Goal: Information Seeking & Learning: Learn about a topic

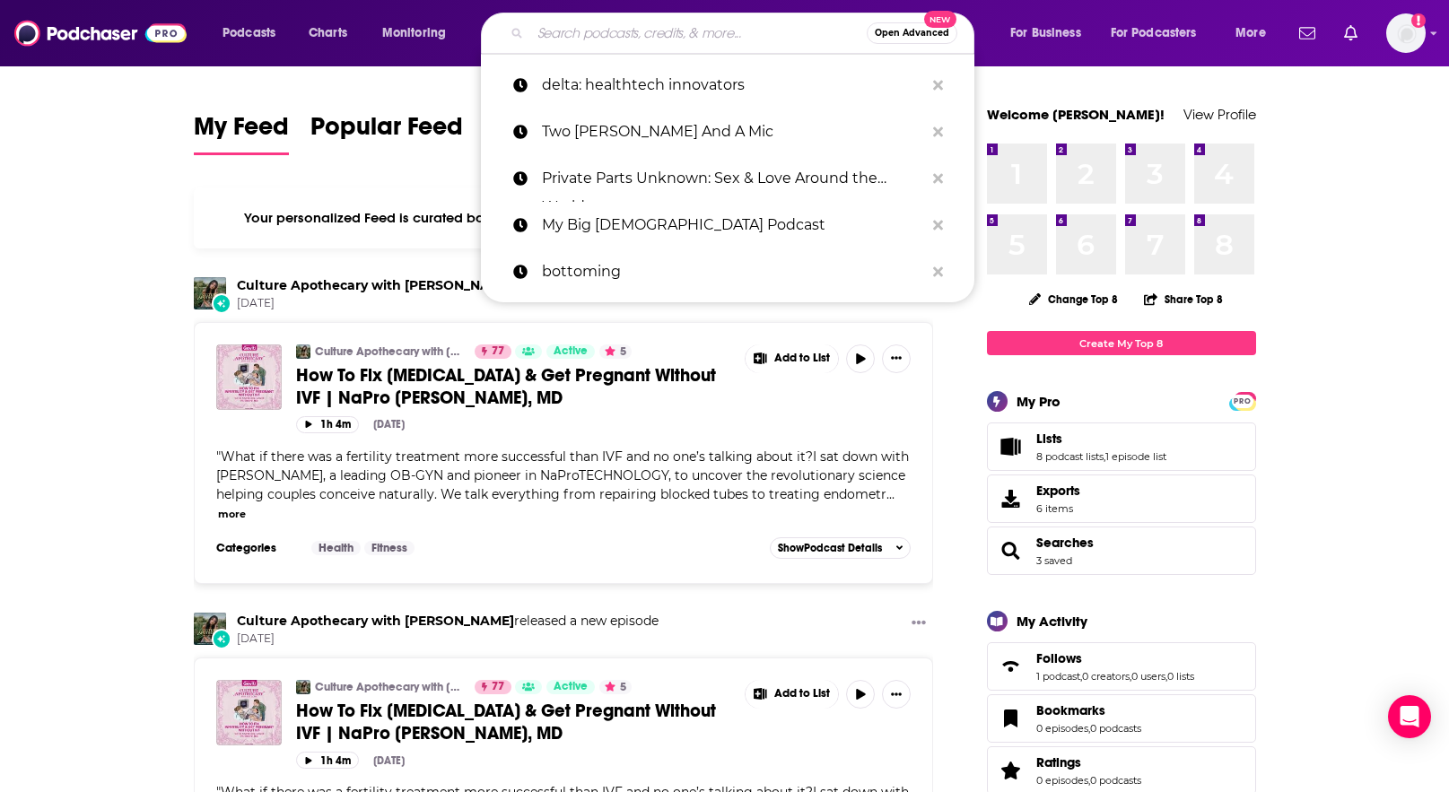
click at [808, 37] on input "Search podcasts, credits, & more..." at bounding box center [698, 33] width 336 height 29
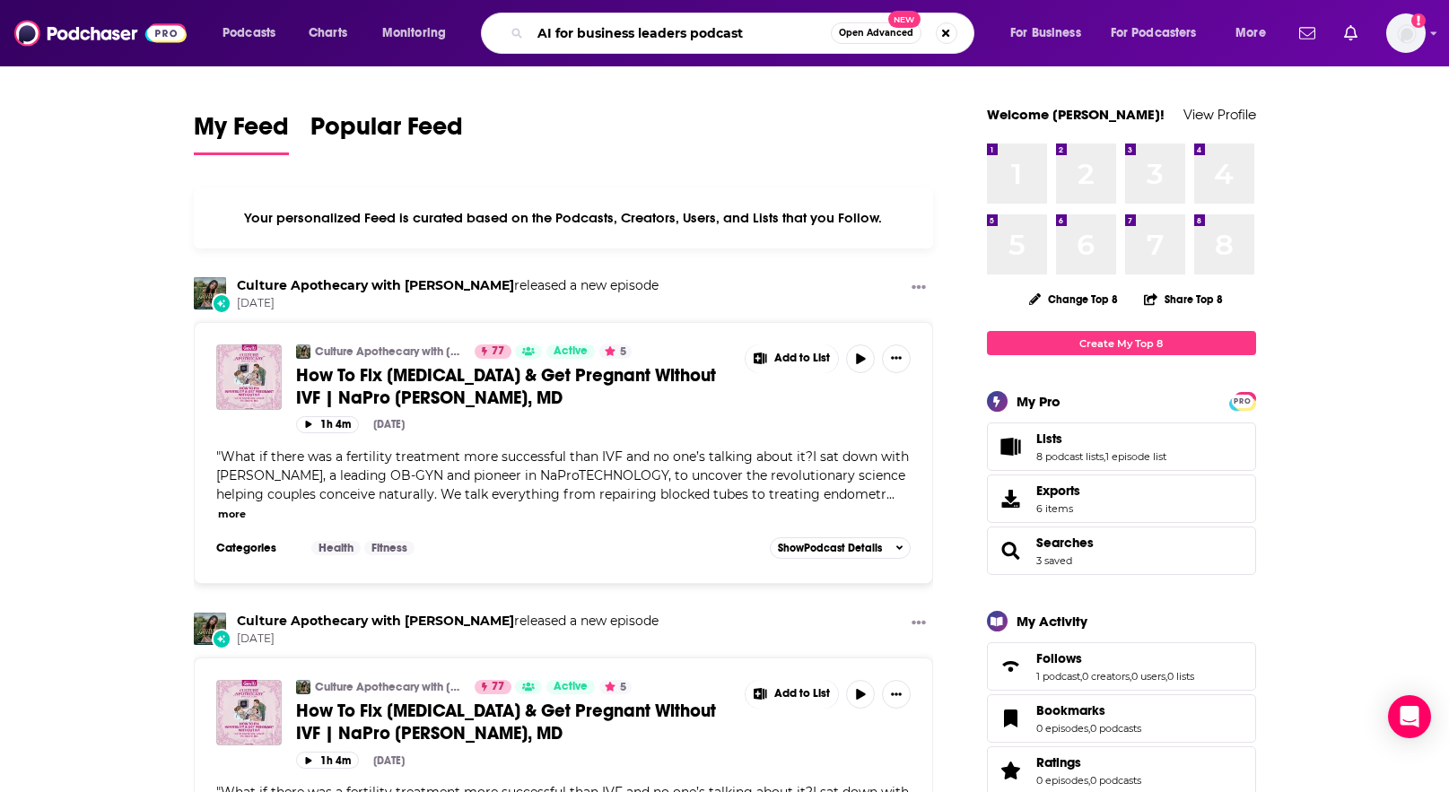
type input "AI for business leaders podcast"
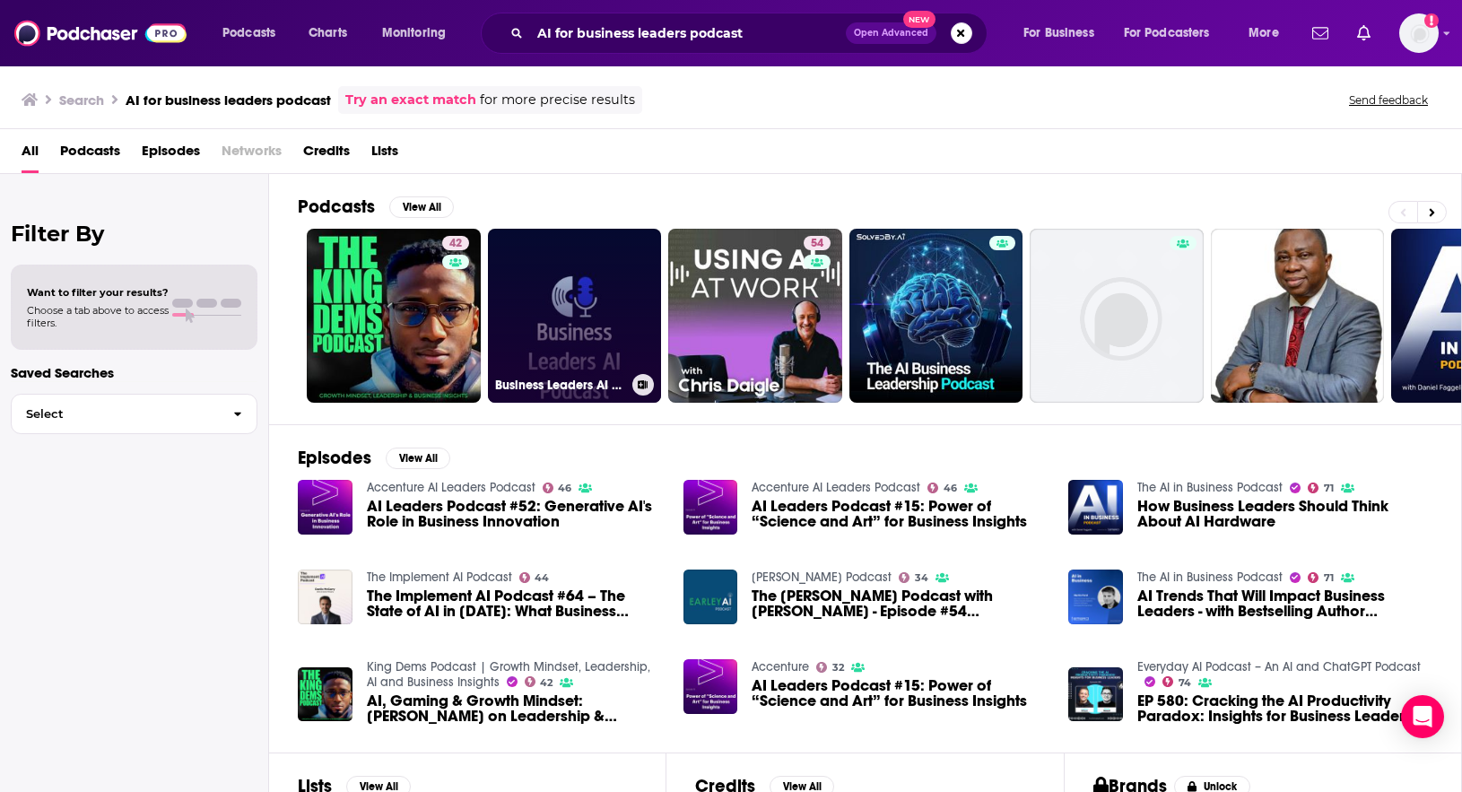
click at [618, 299] on link "Business Leaders AI Podcast" at bounding box center [575, 316] width 174 height 174
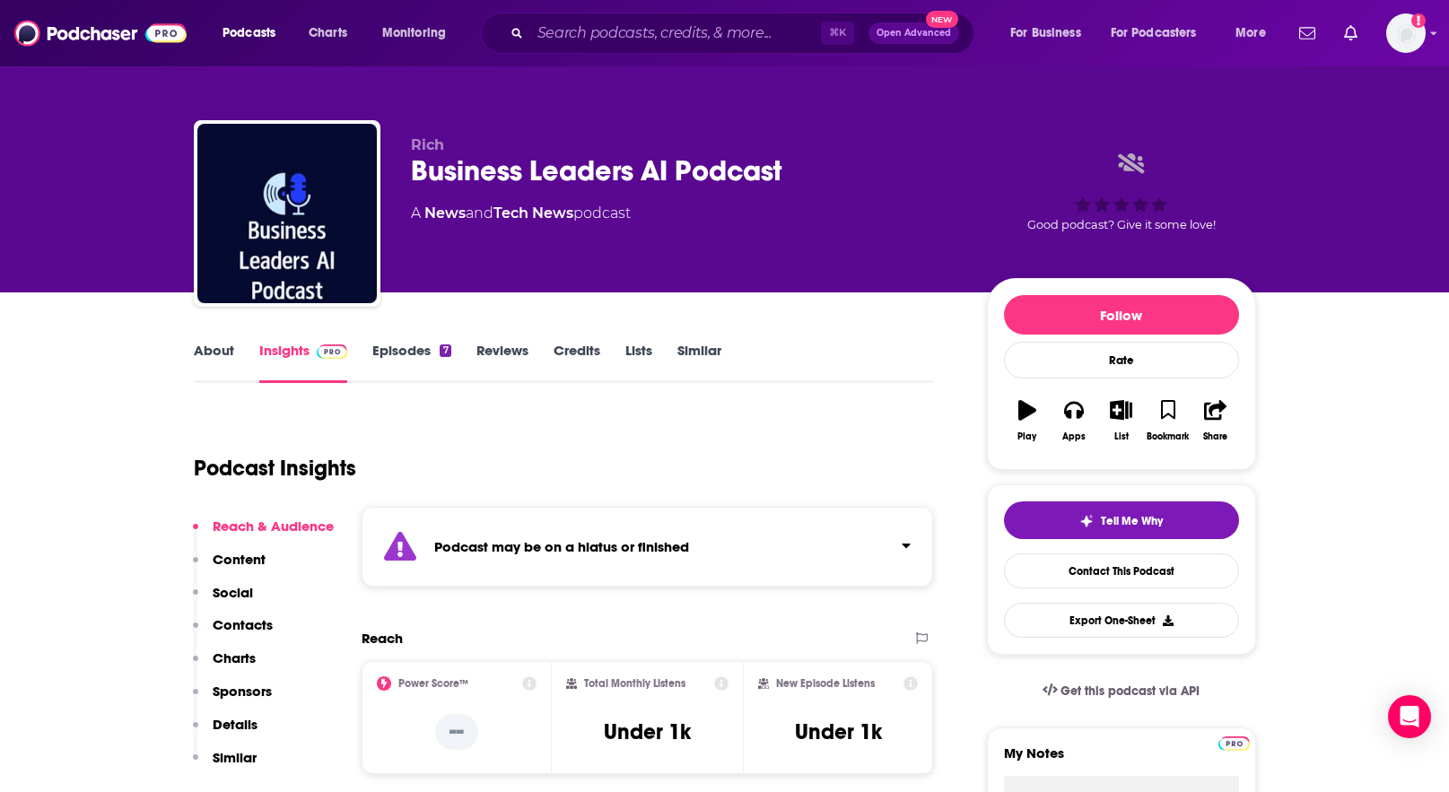
click at [223, 349] on link "About" at bounding box center [214, 362] width 40 height 41
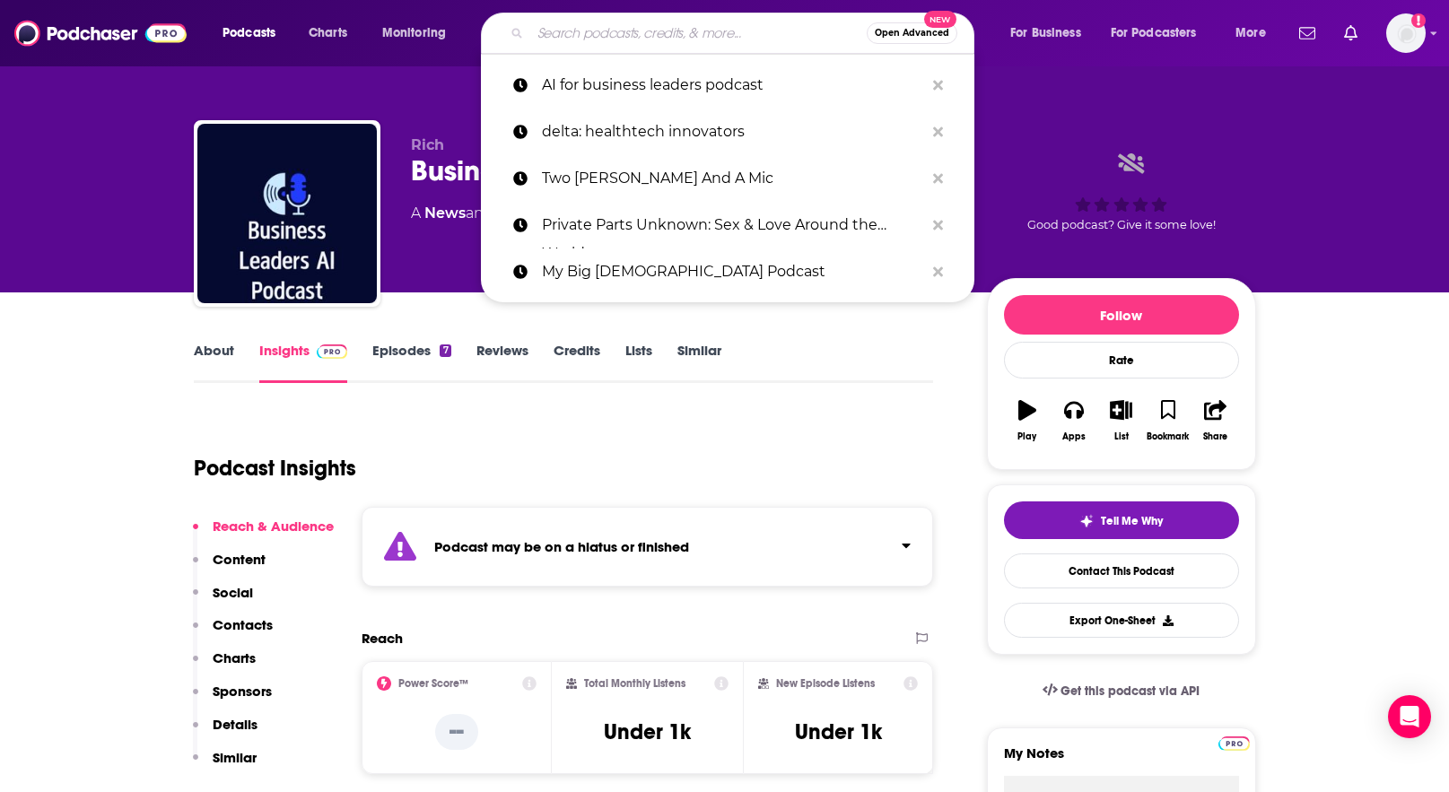
click at [618, 39] on input "Search podcasts, credits, & more..." at bounding box center [698, 33] width 336 height 29
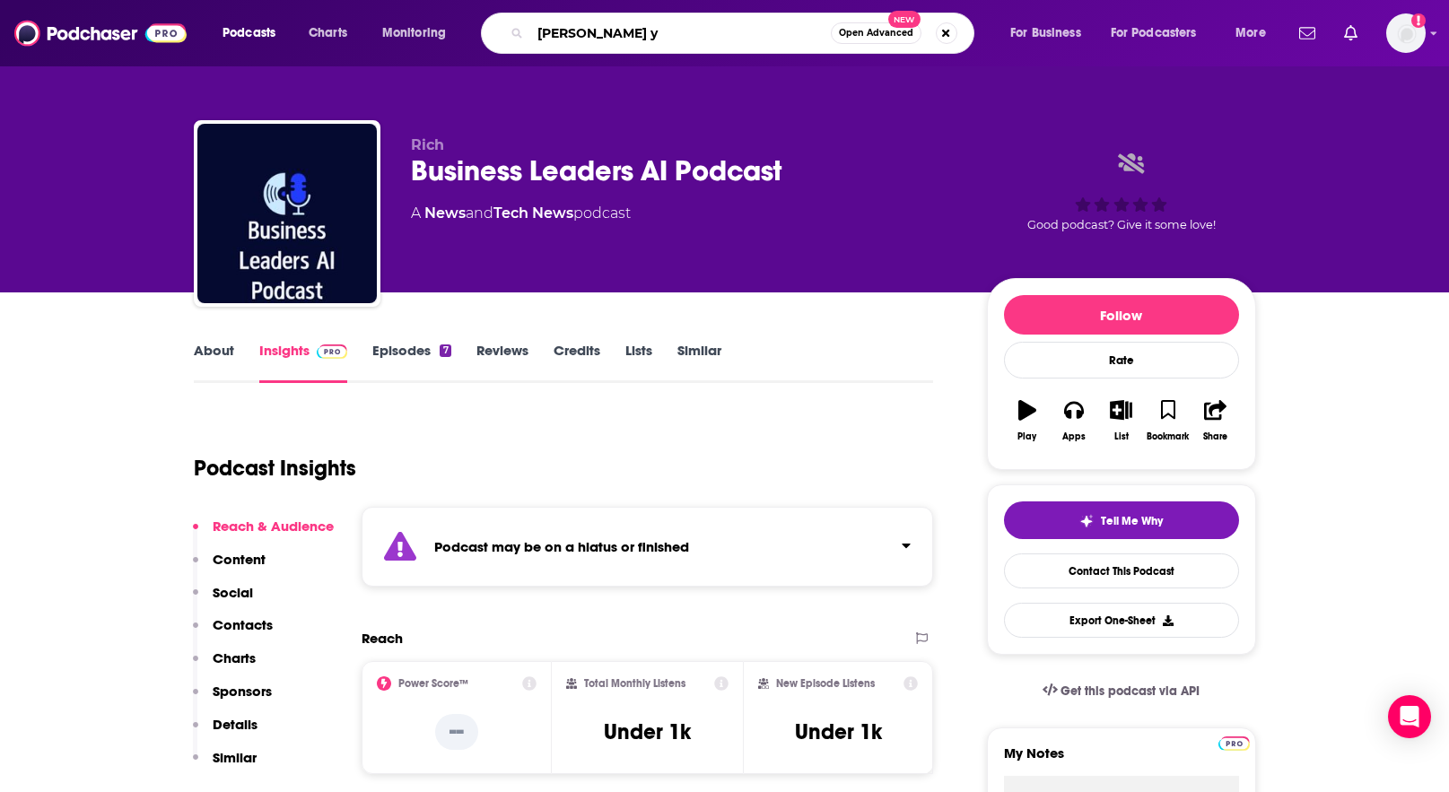
type input "[PERSON_NAME]"
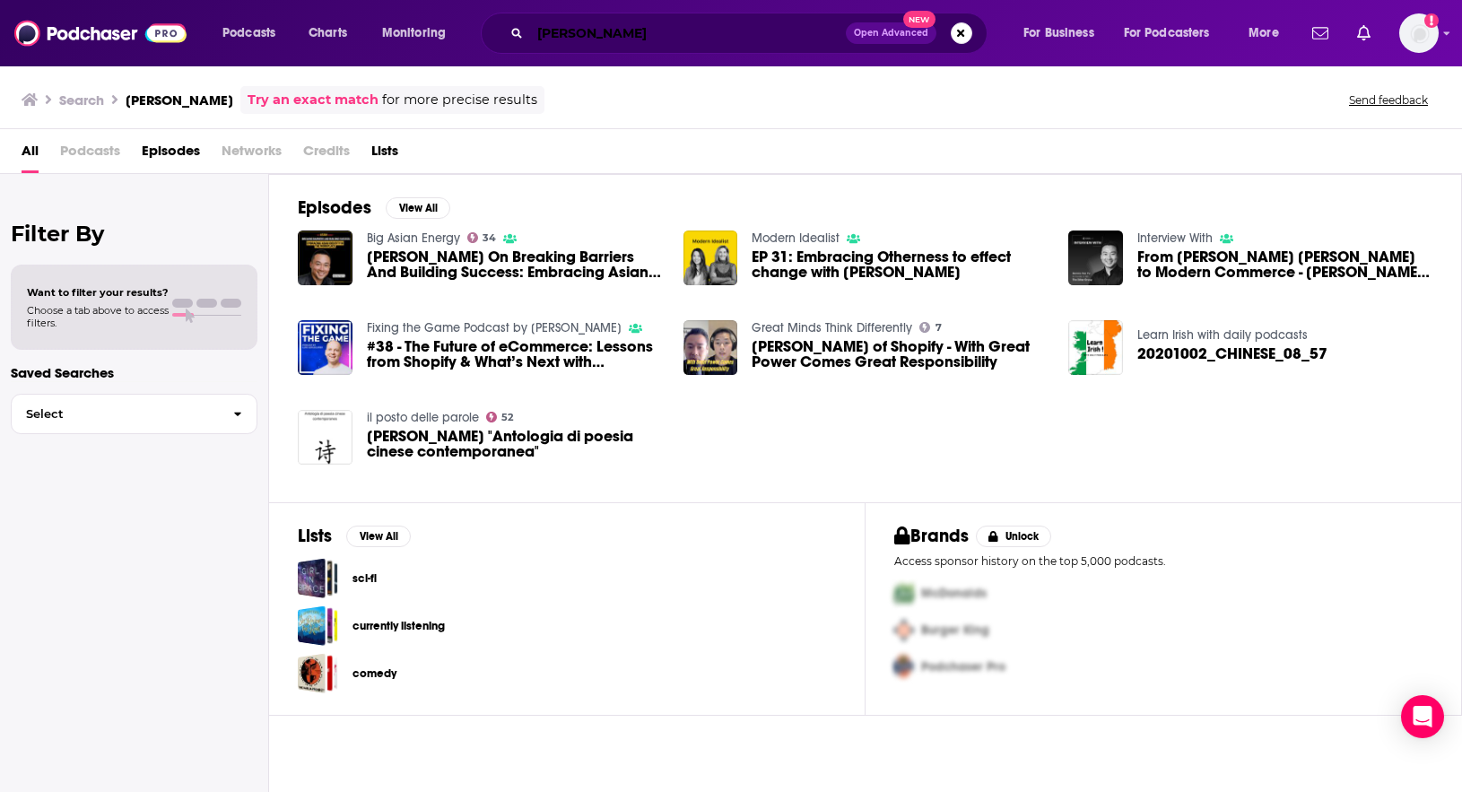
click at [588, 39] on input "[PERSON_NAME]" at bounding box center [688, 33] width 316 height 29
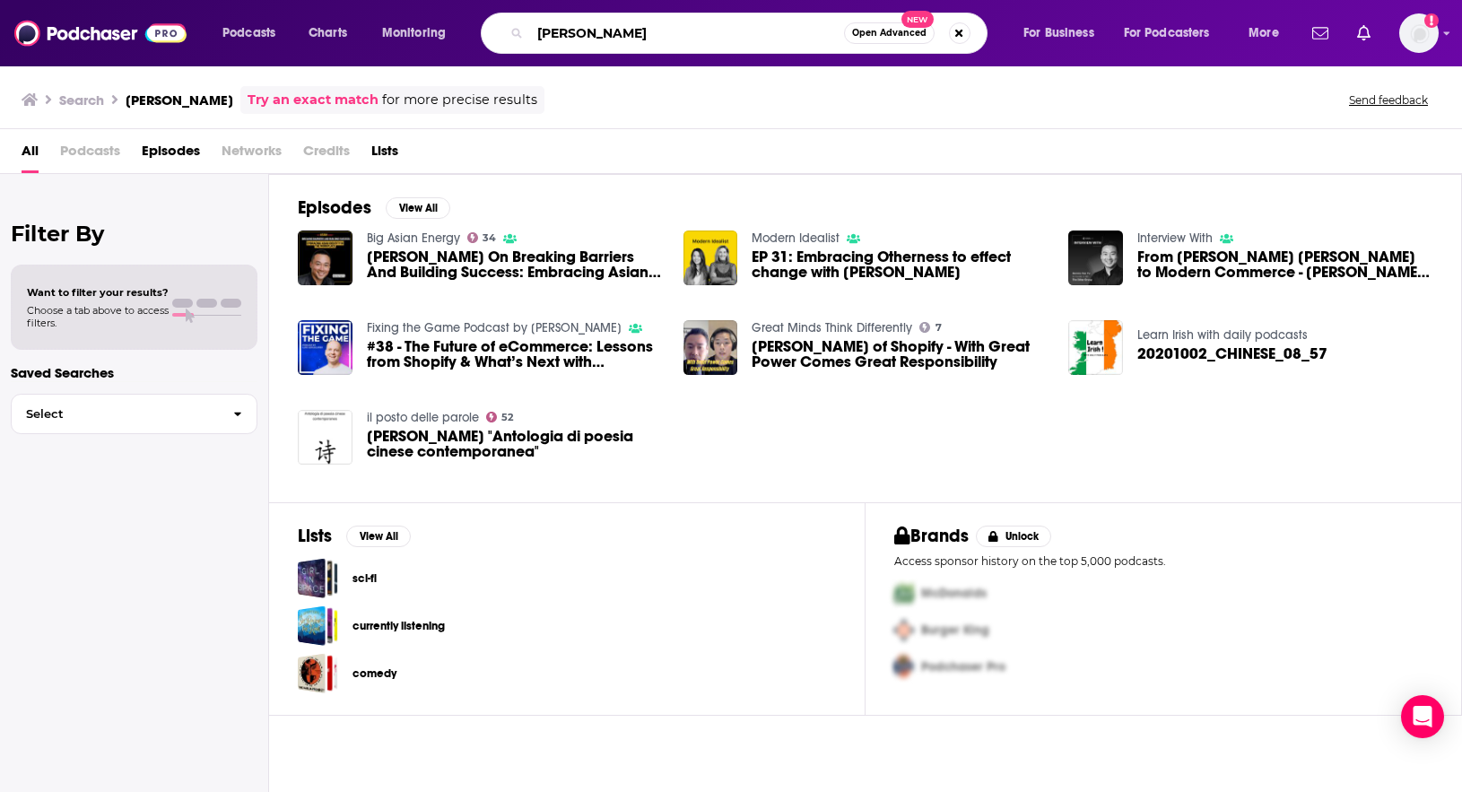
click at [588, 39] on input "[PERSON_NAME]" at bounding box center [687, 33] width 314 height 29
